Goal: Task Accomplishment & Management: Manage account settings

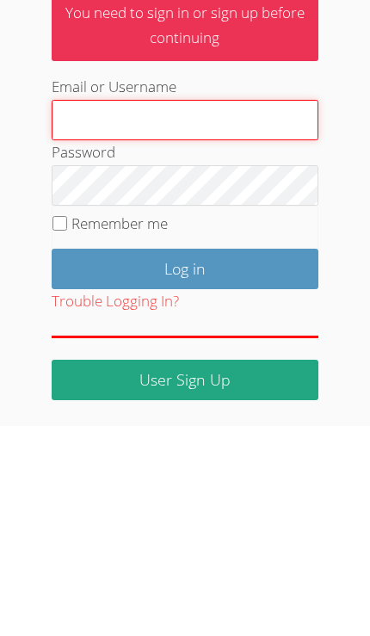
type input "[PERSON_NAME][EMAIL_ADDRESS][PERSON_NAME][DOMAIN_NAME]"
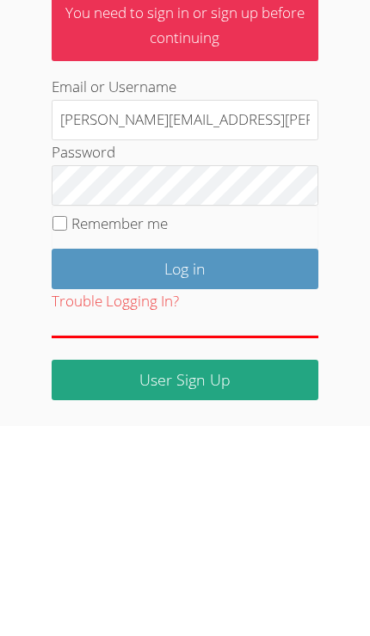
click at [184, 458] on input "Log in" at bounding box center [185, 478] width 267 height 40
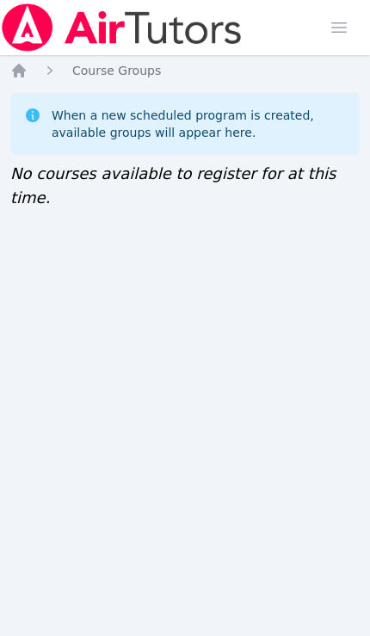
click at [26, 73] on icon "Breadcrumb" at bounding box center [18, 70] width 17 height 17
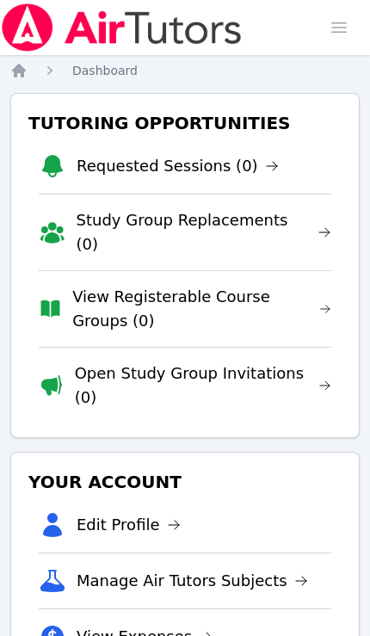
click at [339, 32] on span "button" at bounding box center [339, 28] width 38 height 38
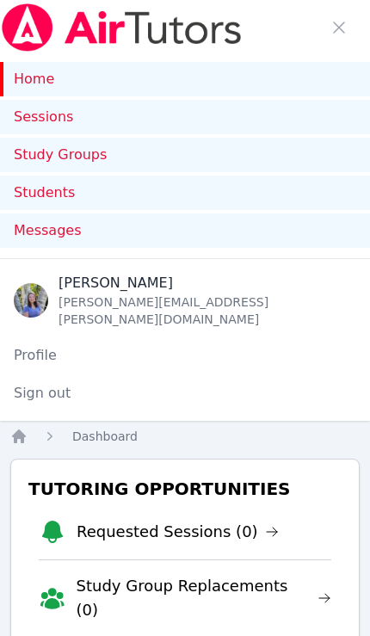
click at [267, 194] on link "Students" at bounding box center [185, 192] width 370 height 34
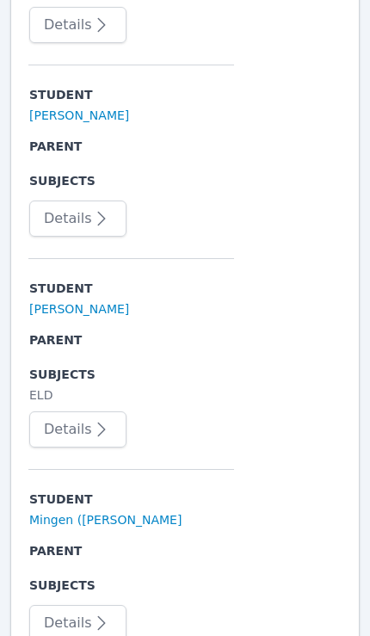
scroll to position [728, 0]
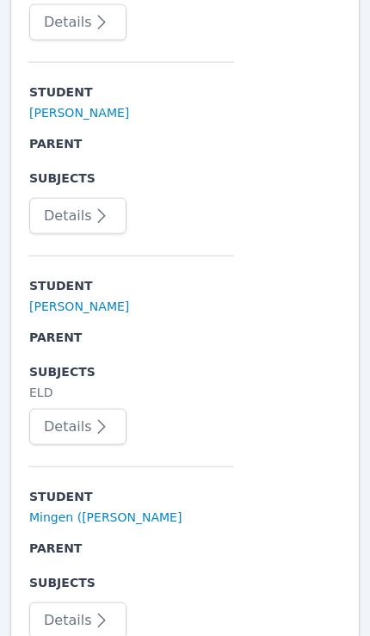
click at [77, 409] on button "Details" at bounding box center [77, 427] width 97 height 36
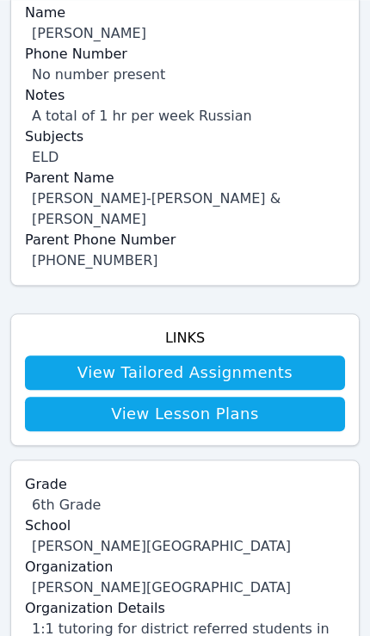
scroll to position [511, 0]
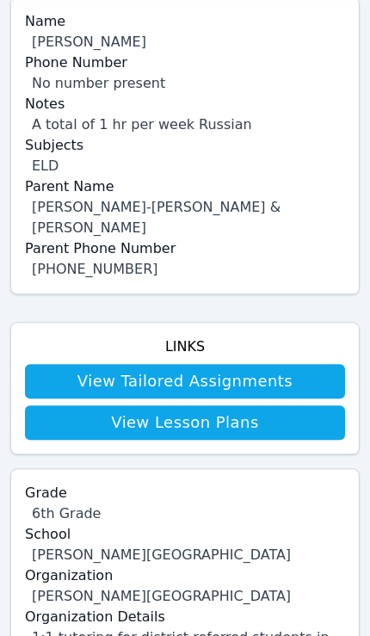
click at [230, 405] on link "View Lesson Plans" at bounding box center [185, 422] width 320 height 34
click at [243, 405] on link "View Lesson Plans" at bounding box center [185, 422] width 320 height 34
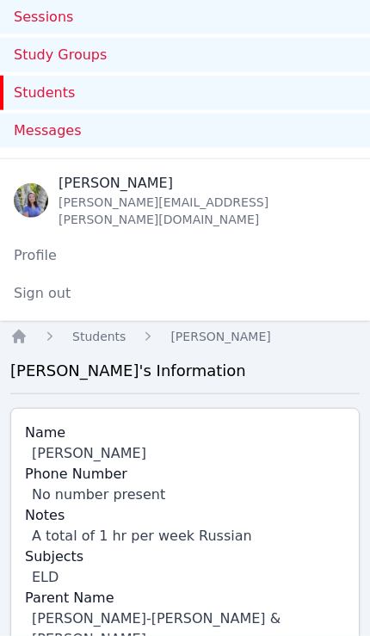
scroll to position [511, 0]
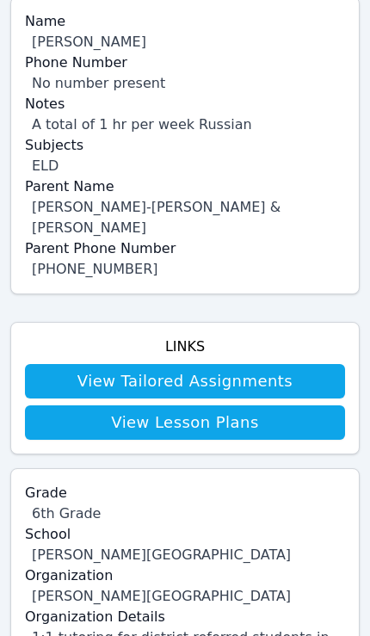
click at [252, 364] on link "View Tailored Assignments" at bounding box center [185, 381] width 320 height 34
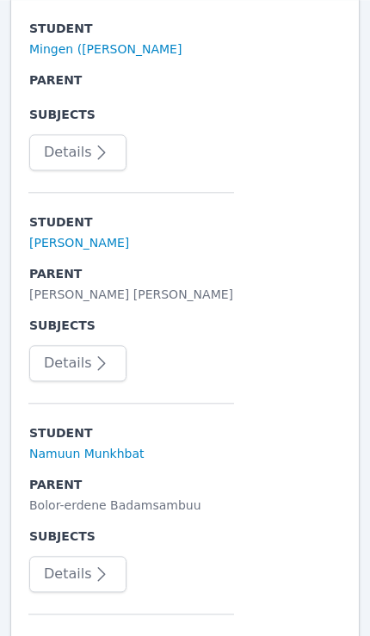
scroll to position [1215, 0]
